Goal: Find specific page/section: Find specific page/section

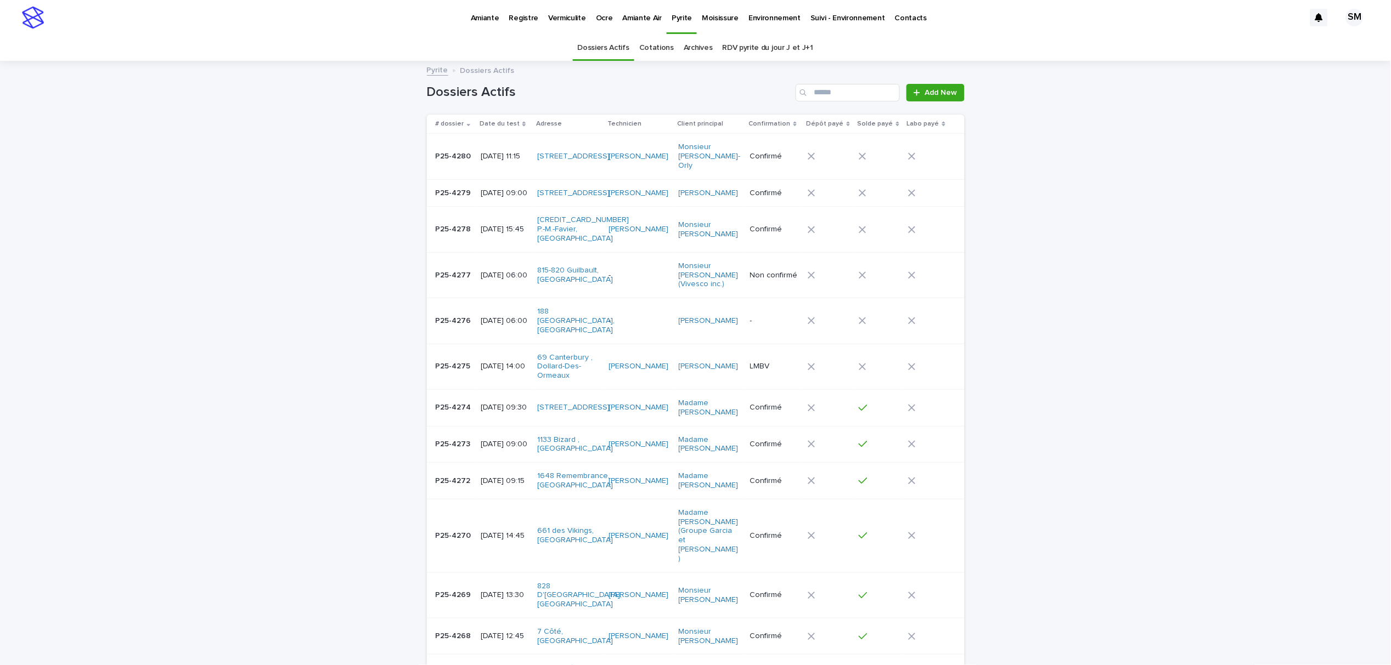
click at [487, 16] on p "Amiante" at bounding box center [485, 11] width 29 height 23
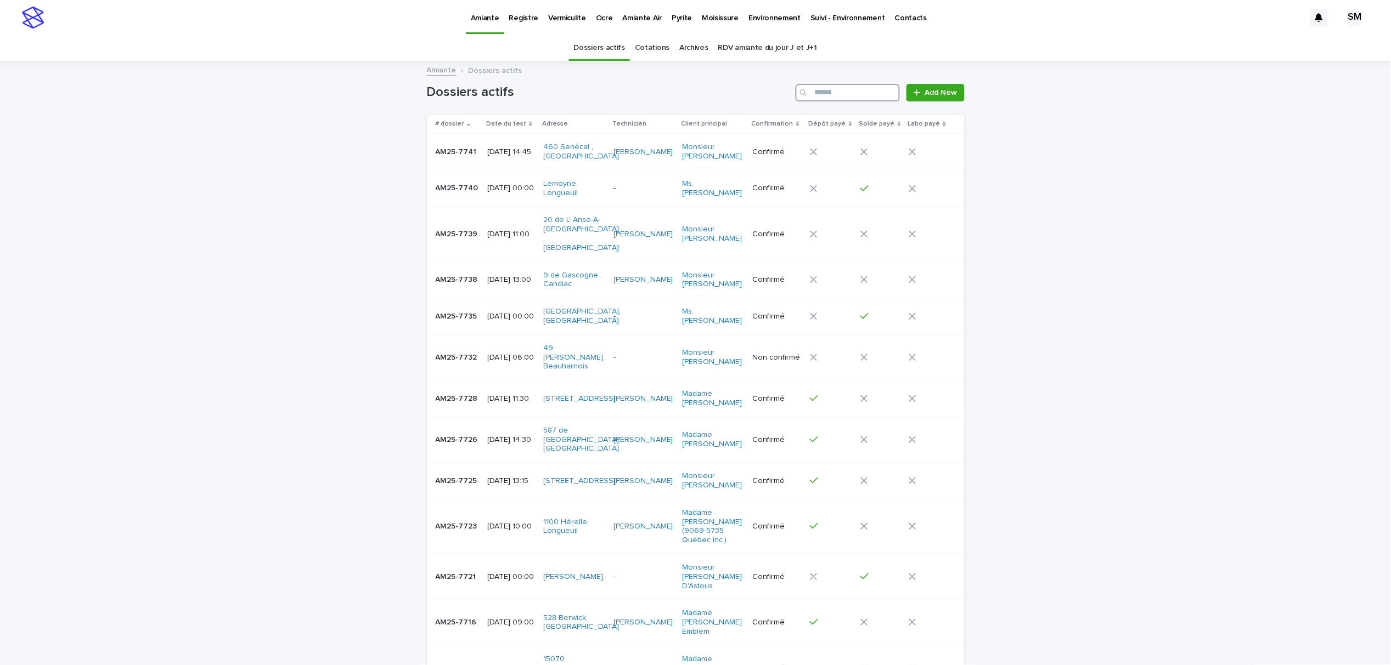
click at [854, 94] on input "Search" at bounding box center [847, 93] width 104 height 18
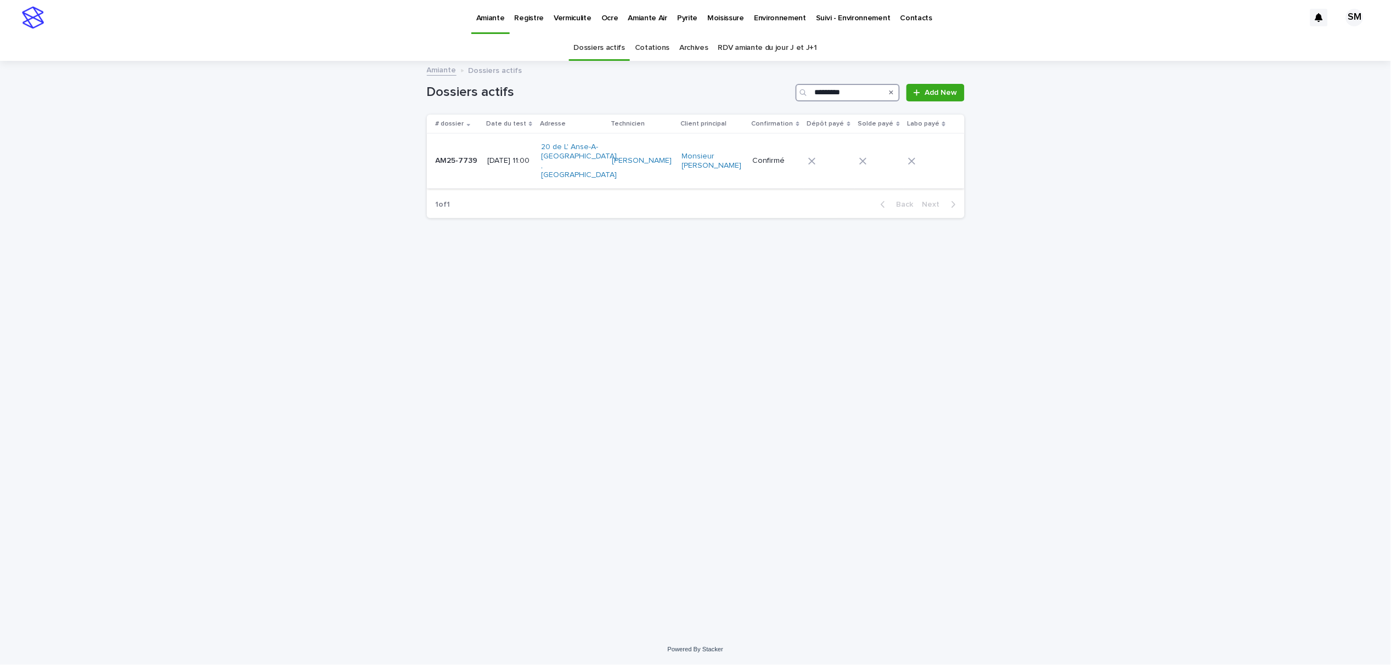
type input "*********"
click at [431, 160] on td "AM25-7739 AM25-7739" at bounding box center [455, 161] width 57 height 55
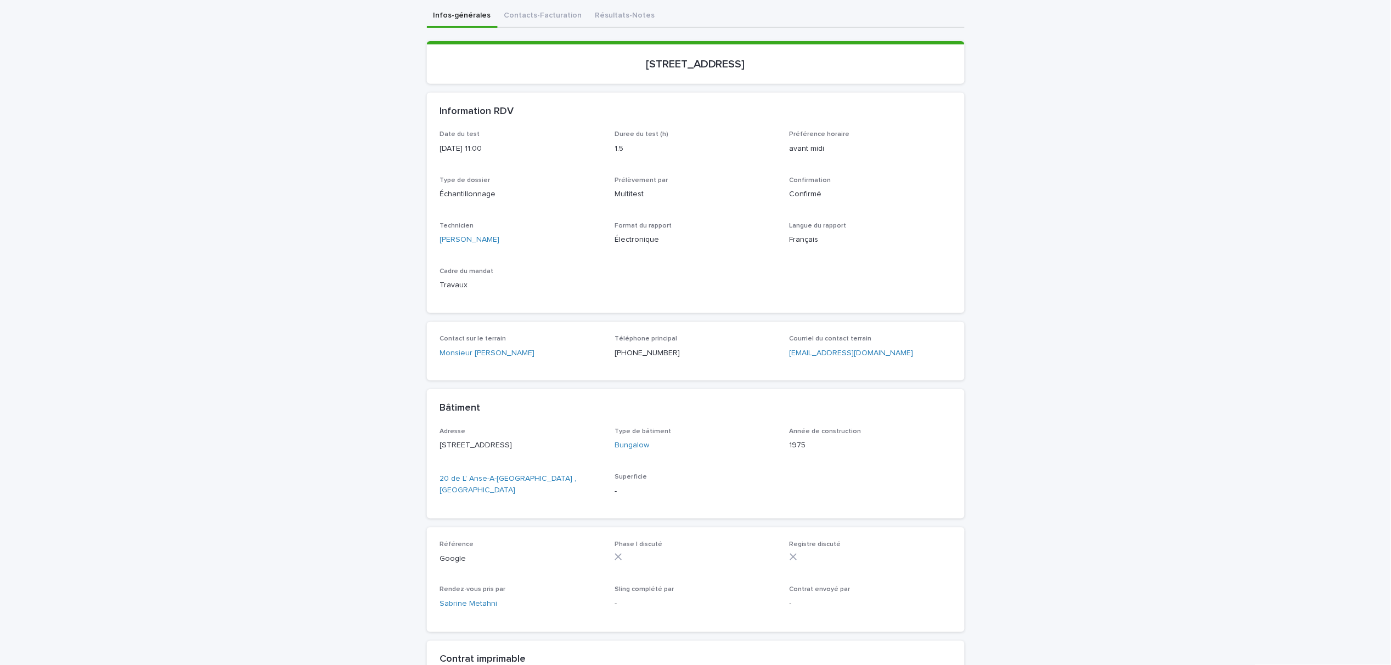
scroll to position [281, 0]
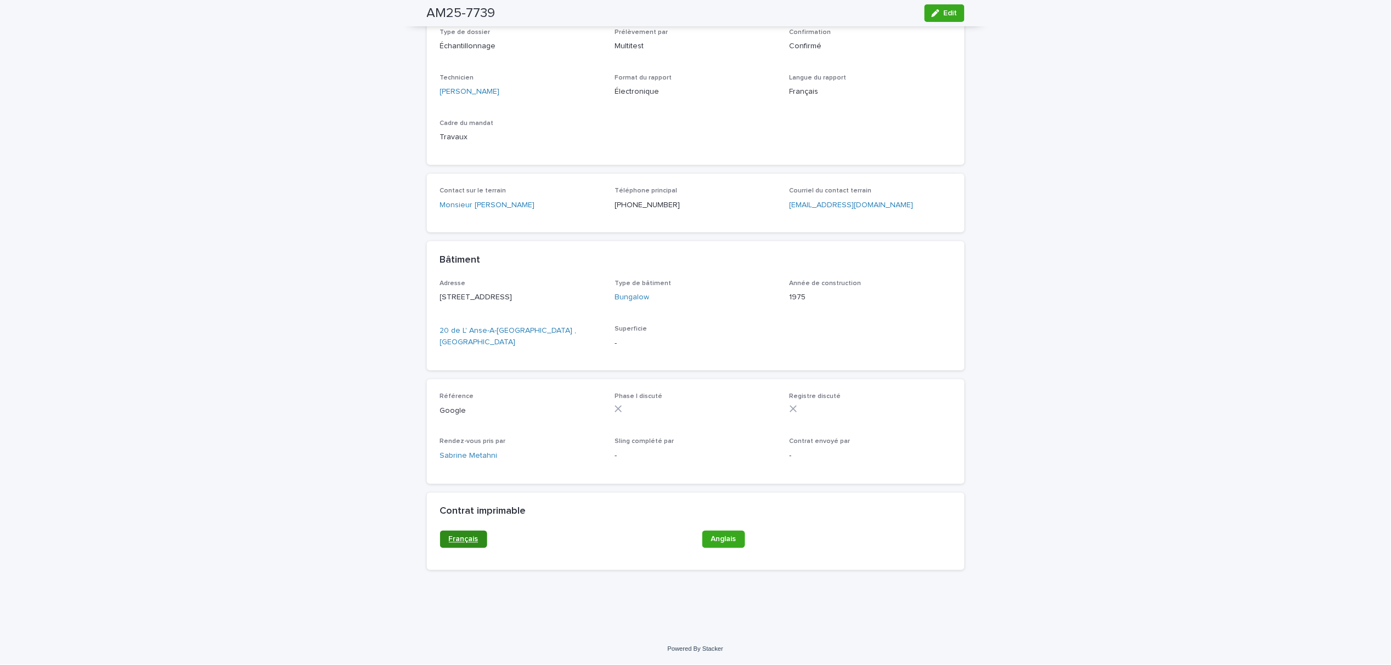
click at [461, 536] on span "Français" at bounding box center [464, 540] width 30 height 8
